Goal: Find specific page/section: Find specific page/section

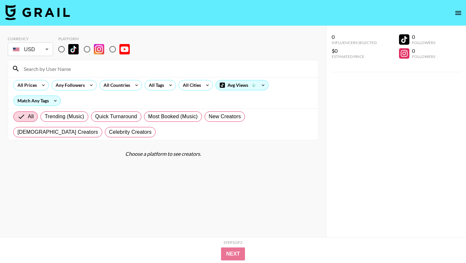
click at [86, 68] on input at bounding box center [167, 68] width 295 height 10
paste input "maduckss"
type input "maduckss"
click at [63, 50] on input "radio" at bounding box center [62, 49] width 14 height 14
radio input "true"
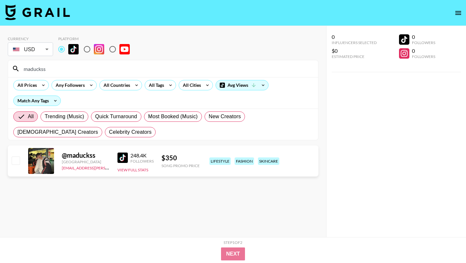
click at [128, 191] on section "Currency USD USD ​ Platform maduckss All Prices Any Followers All Countries All…" at bounding box center [163, 136] width 311 height 211
click at [122, 155] on img at bounding box center [123, 158] width 10 height 10
drag, startPoint x: 89, startPoint y: 71, endPoint x: 0, endPoint y: 67, distance: 89.1
click at [0, 67] on div "Currency USD USD ​ Platform maduckss All Prices Any Followers All Countries All…" at bounding box center [163, 144] width 326 height 237
drag, startPoint x: 80, startPoint y: 73, endPoint x: 0, endPoint y: 71, distance: 80.3
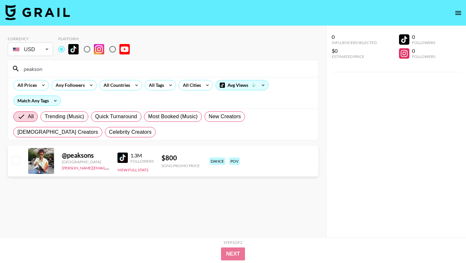
click at [0, 71] on div "Currency USD USD ​ Platform peakson All Prices Any Followers All Countries All …" at bounding box center [163, 144] width 326 height 237
paste input "@itsshannonburns"
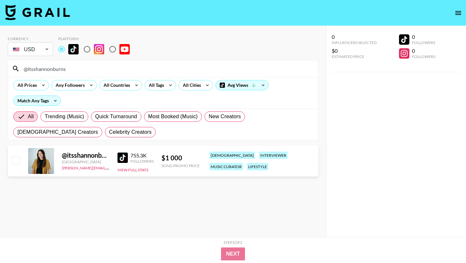
click at [124, 153] on img at bounding box center [123, 158] width 10 height 10
drag, startPoint x: 78, startPoint y: 71, endPoint x: 0, endPoint y: 64, distance: 78.7
click at [0, 64] on div "Currency USD USD ​ Platform @itsshannonburns All Prices Any Followers All Count…" at bounding box center [163, 144] width 326 height 237
paste input "withvegazz"
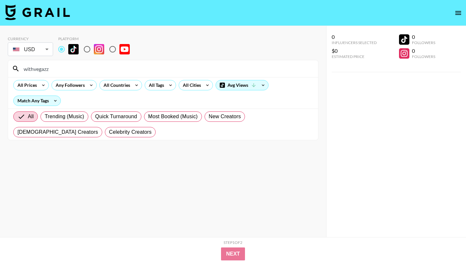
click at [54, 71] on input "withvegazz" at bounding box center [167, 68] width 295 height 10
click at [26, 71] on input "withvegazz" at bounding box center [167, 68] width 295 height 10
click at [25, 71] on input "withvegazz" at bounding box center [167, 68] width 295 height 10
type input "withvegazz"
drag, startPoint x: 66, startPoint y: 69, endPoint x: 15, endPoint y: 69, distance: 51.5
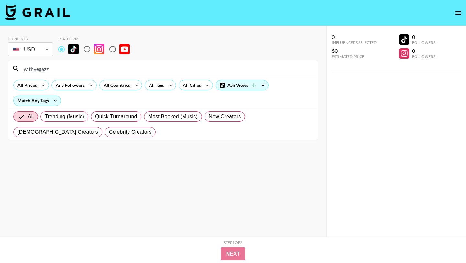
click at [15, 69] on div "withvegazz" at bounding box center [163, 68] width 310 height 17
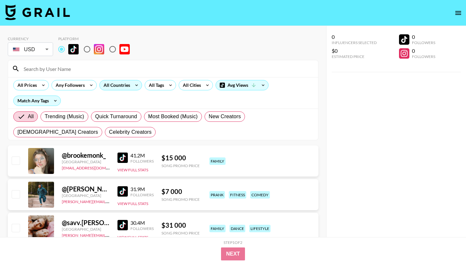
click at [114, 86] on div "All Countries" at bounding box center [116, 85] width 32 height 10
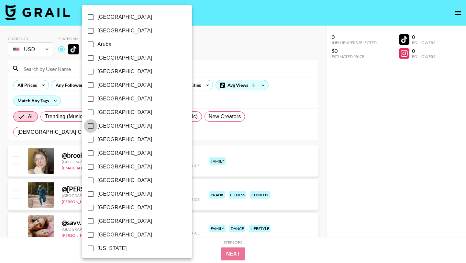
click at [92, 129] on input "[GEOGRAPHIC_DATA]" at bounding box center [91, 126] width 14 height 14
checkbox input "true"
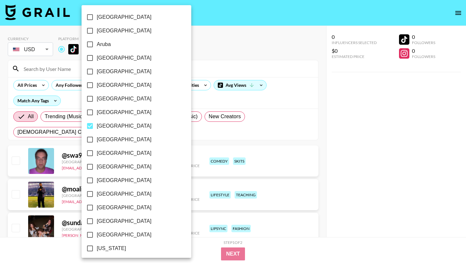
click at [176, 105] on div at bounding box center [233, 131] width 466 height 263
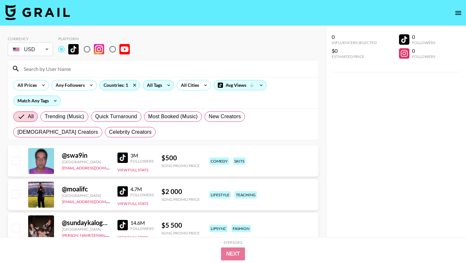
click at [163, 88] on div "All Tags" at bounding box center [158, 85] width 31 height 10
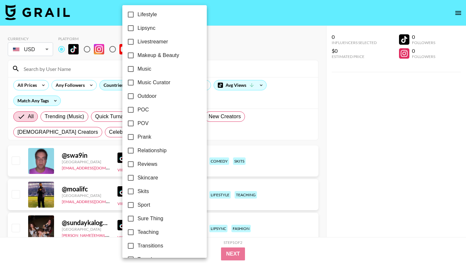
scroll to position [329, 0]
click at [132, 86] on input "Music Curator" at bounding box center [131, 83] width 14 height 14
checkbox input "true"
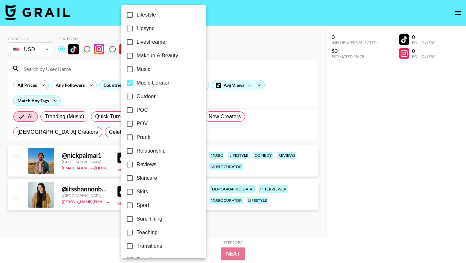
click at [237, 135] on div at bounding box center [233, 131] width 466 height 263
